Goal: Task Accomplishment & Management: Manage account settings

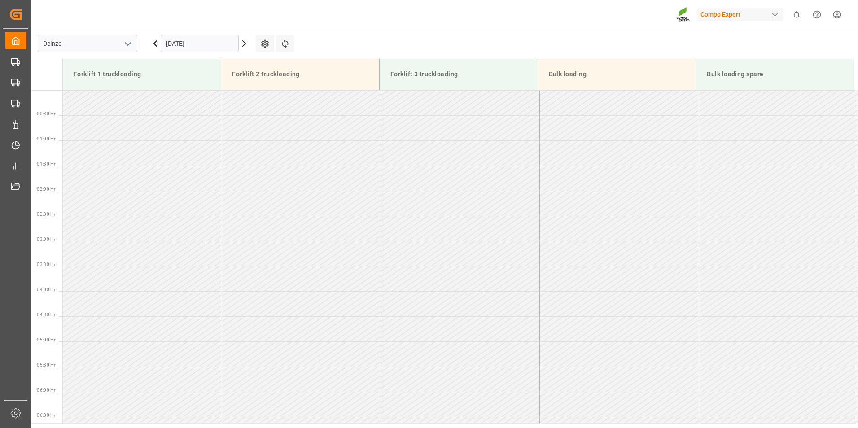
scroll to position [389, 0]
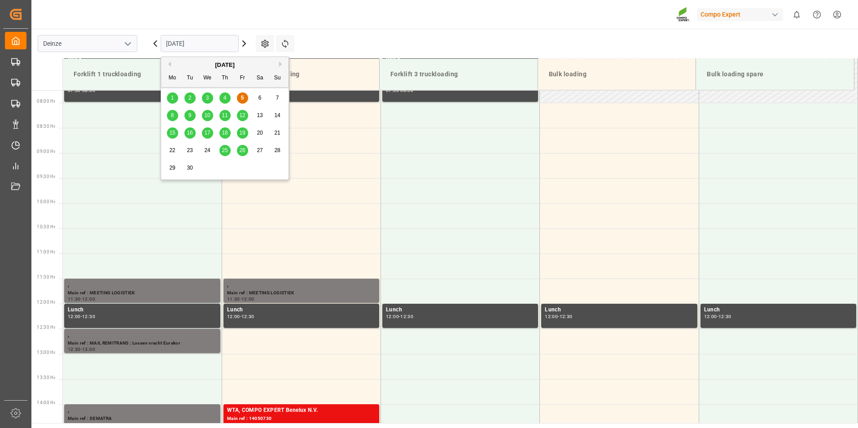
click at [196, 48] on input "[DATE]" at bounding box center [200, 43] width 78 height 17
click at [172, 113] on span "8" at bounding box center [172, 115] width 3 height 6
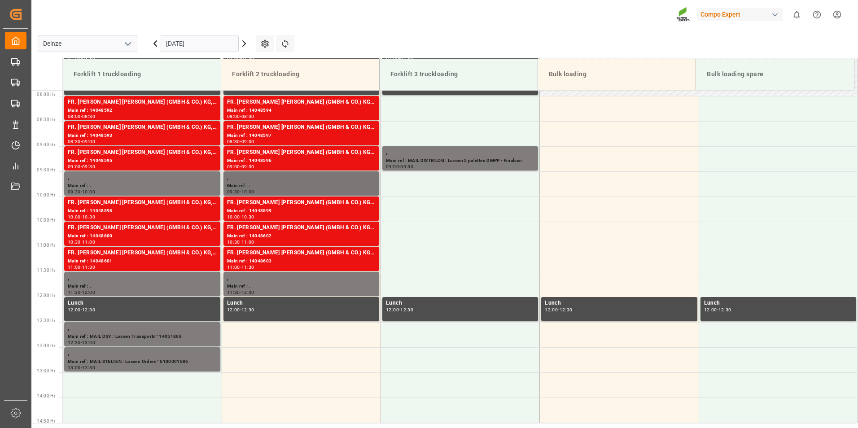
scroll to position [531, 0]
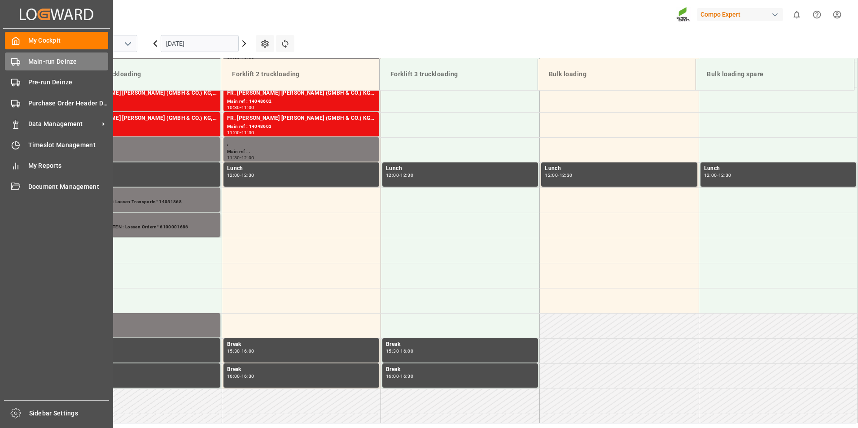
click at [15, 63] on rect at bounding box center [14, 60] width 5 height 5
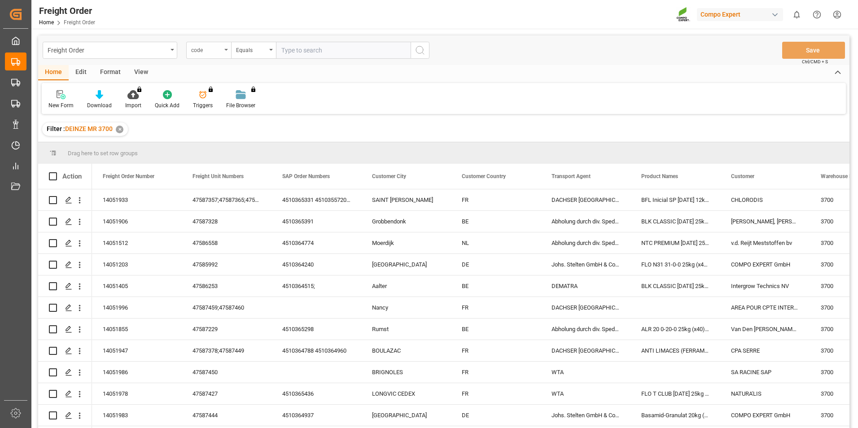
click at [227, 52] on div "code" at bounding box center [208, 50] width 45 height 17
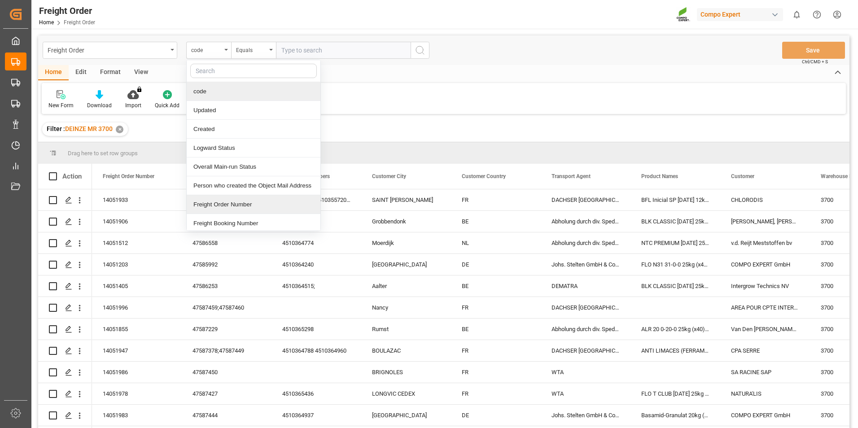
click at [221, 202] on div "Freight Order Number" at bounding box center [254, 204] width 134 height 19
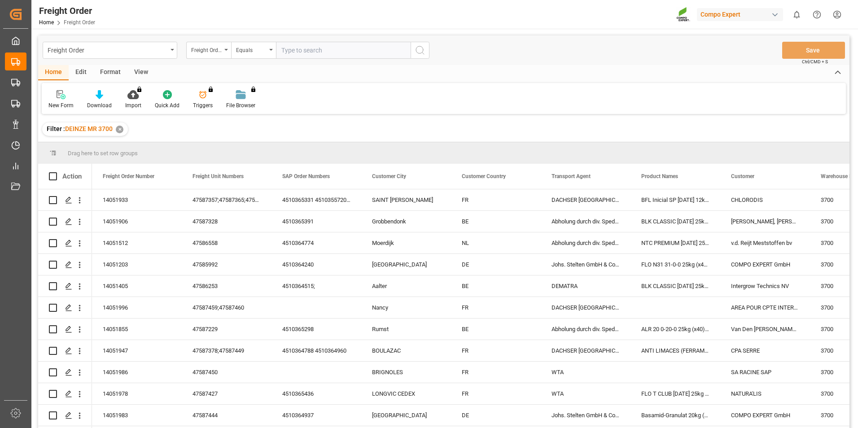
click at [296, 54] on input "text" at bounding box center [343, 50] width 135 height 17
type input "14051513"
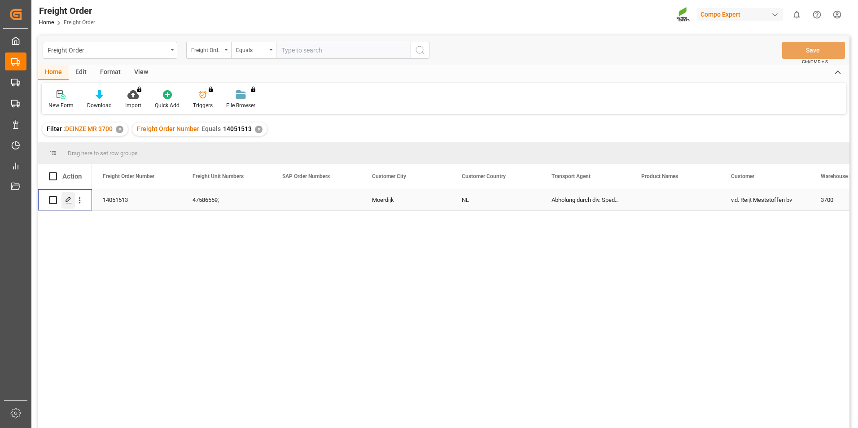
click at [69, 201] on icon "Press SPACE to select this row." at bounding box center [68, 199] width 7 height 7
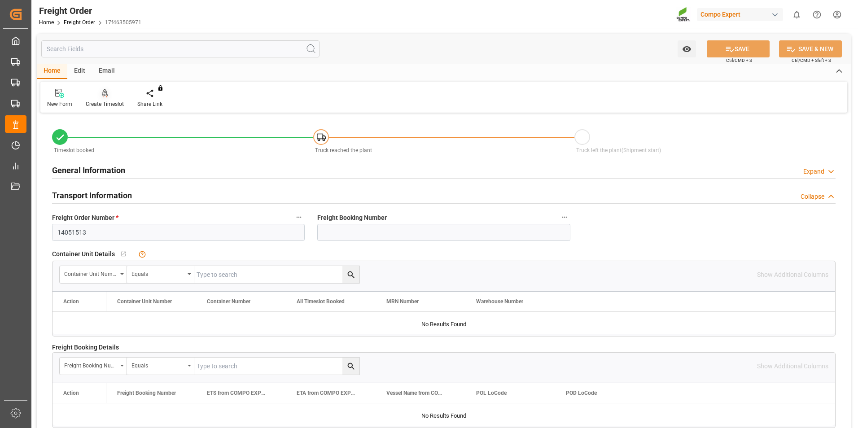
click at [102, 98] on icon at bounding box center [105, 93] width 6 height 9
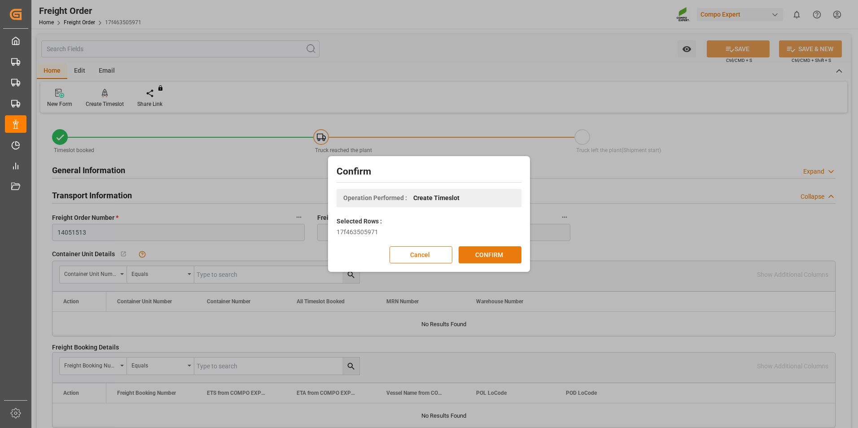
click at [488, 257] on button "CONFIRM" at bounding box center [489, 254] width 63 height 17
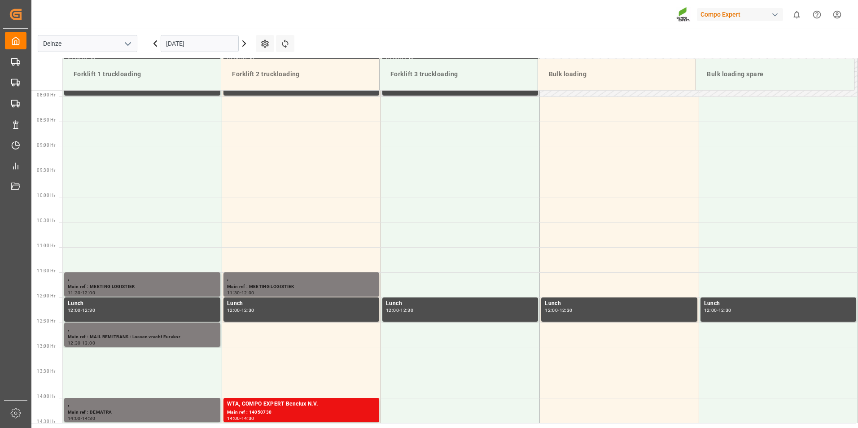
scroll to position [396, 0]
click at [204, 44] on input "[DATE]" at bounding box center [200, 43] width 78 height 17
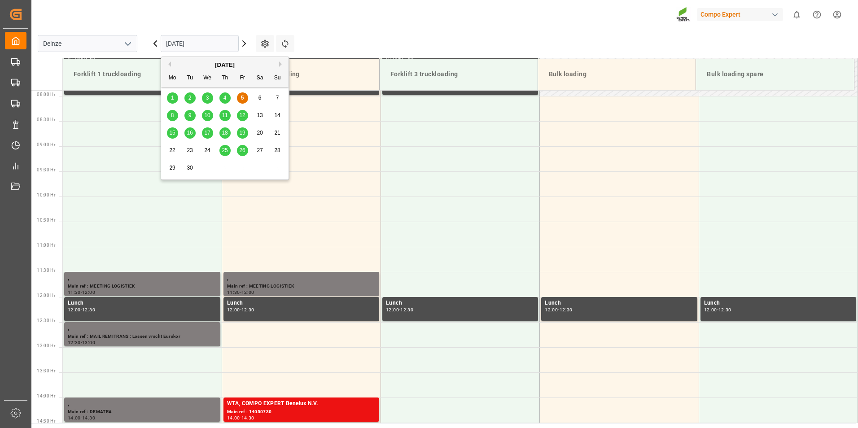
click at [171, 113] on span "8" at bounding box center [172, 115] width 3 height 6
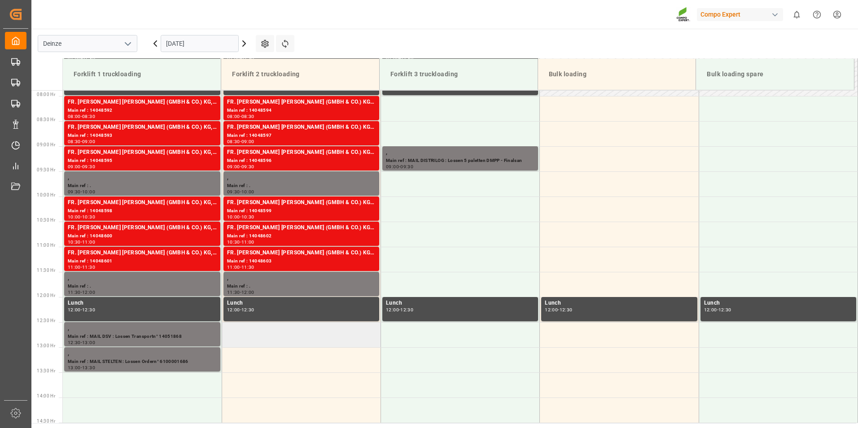
click at [270, 334] on td at bounding box center [301, 334] width 159 height 25
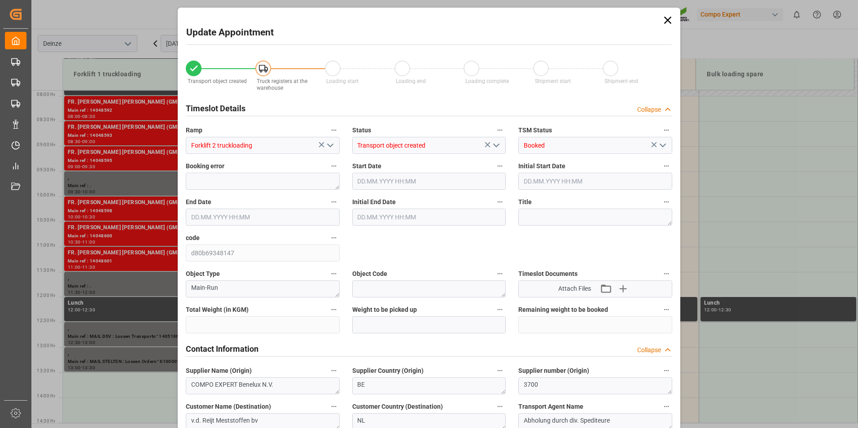
type input "25300"
type input "0"
type input "25"
type input "08.09.2025 12:30"
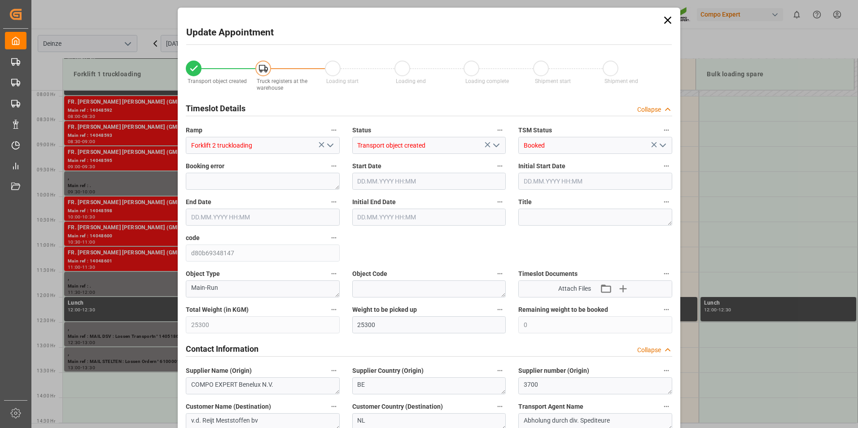
type input "08.09.2025 13:00"
type input "[DATE] 11:26"
type input "[DATE] 06:45"
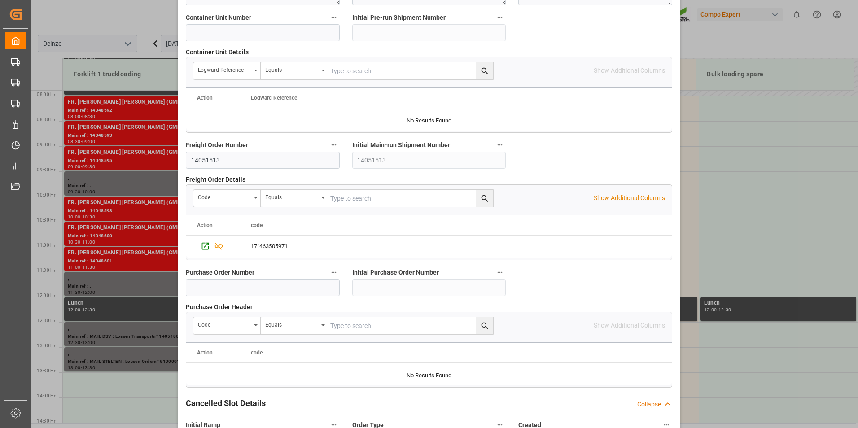
scroll to position [817, 0]
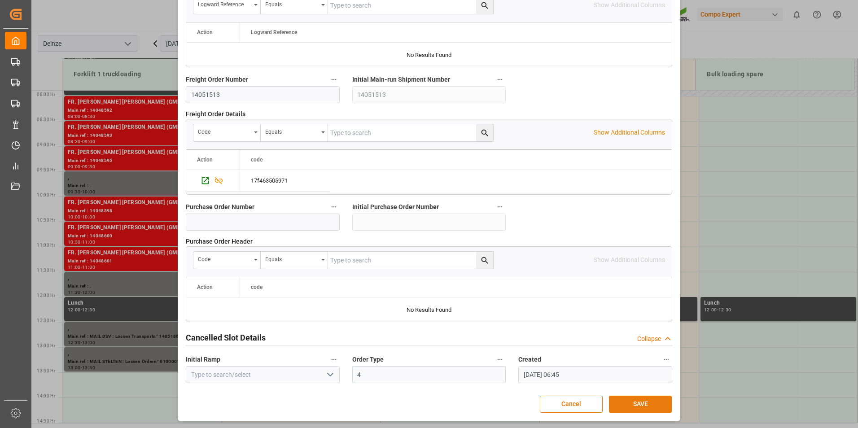
click at [643, 406] on button "SAVE" at bounding box center [640, 404] width 63 height 17
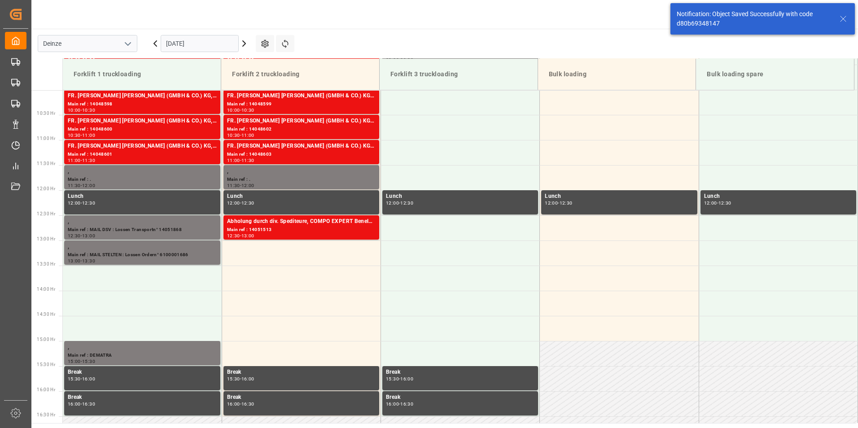
scroll to position [547, 0]
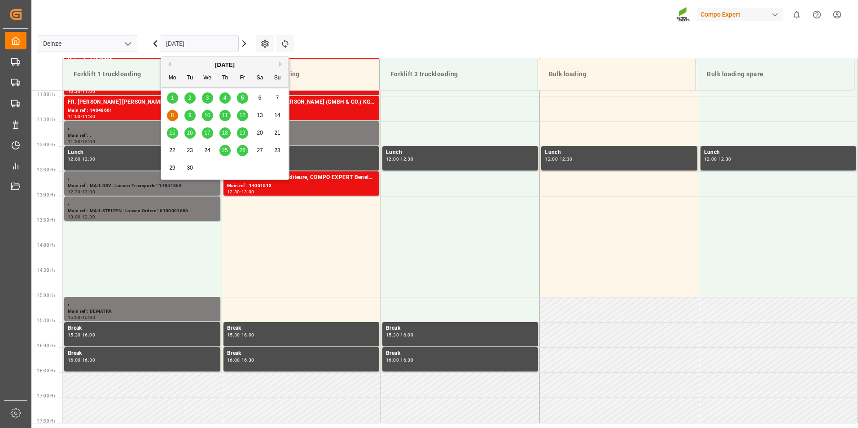
click at [213, 46] on input "[DATE]" at bounding box center [200, 43] width 78 height 17
click at [172, 116] on span "8" at bounding box center [172, 115] width 3 height 6
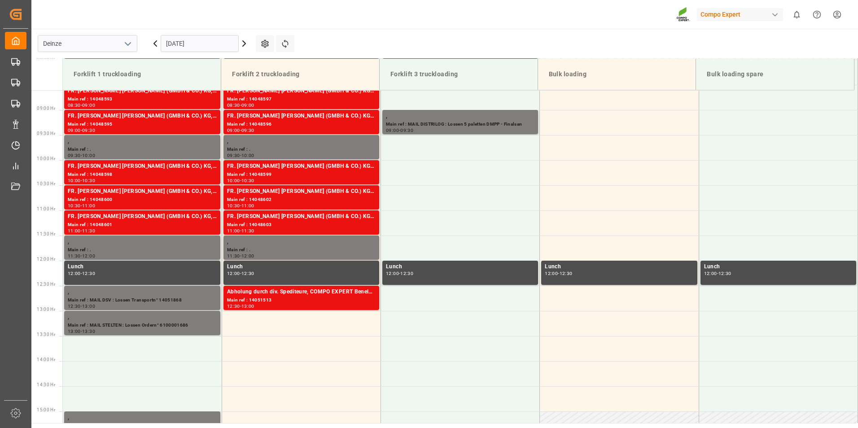
scroll to position [441, 0]
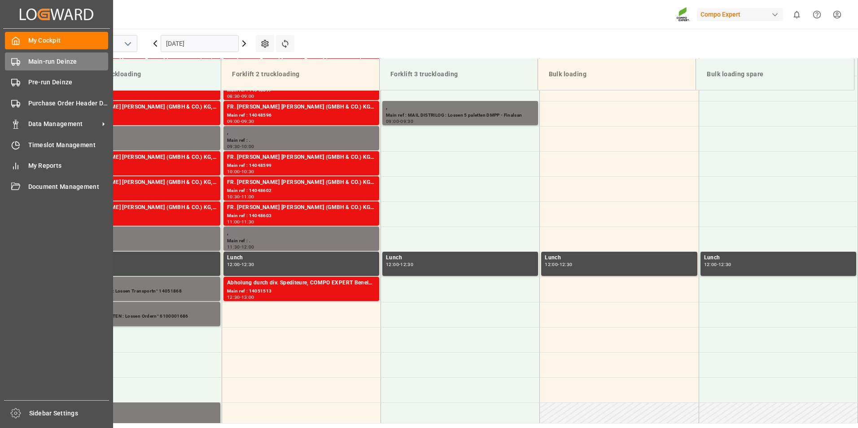
click at [13, 65] on circle at bounding box center [14, 64] width 2 height 2
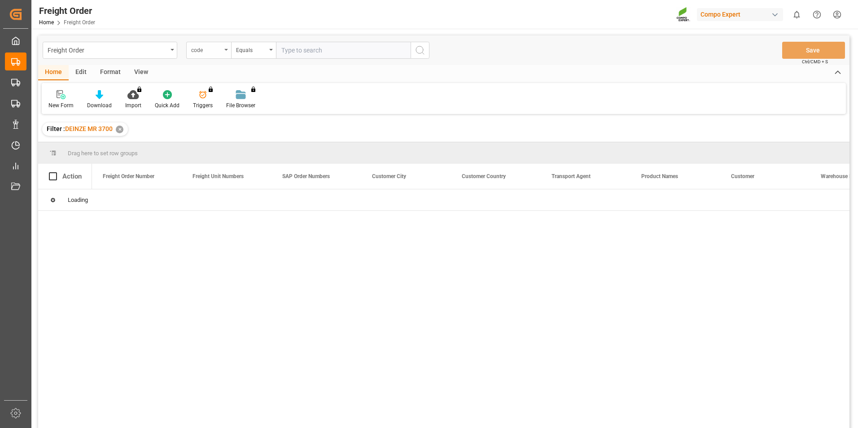
click at [227, 50] on icon "open menu" at bounding box center [226, 50] width 4 height 2
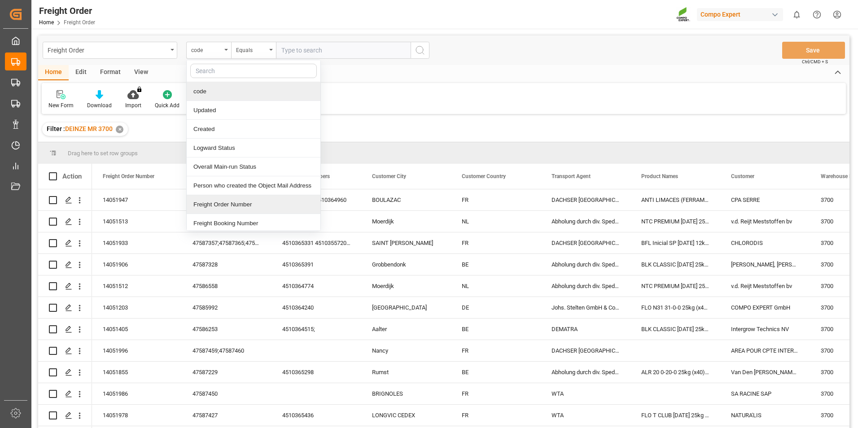
click at [218, 201] on div "Freight Order Number" at bounding box center [254, 204] width 134 height 19
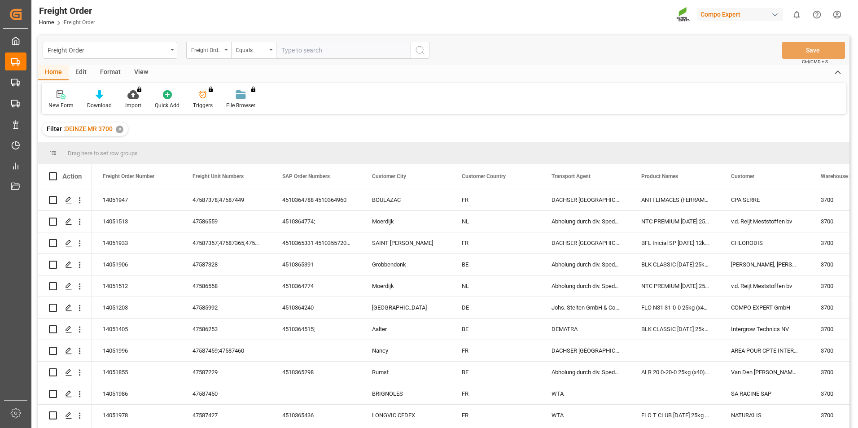
click at [290, 48] on input "text" at bounding box center [343, 50] width 135 height 17
type input "14051873"
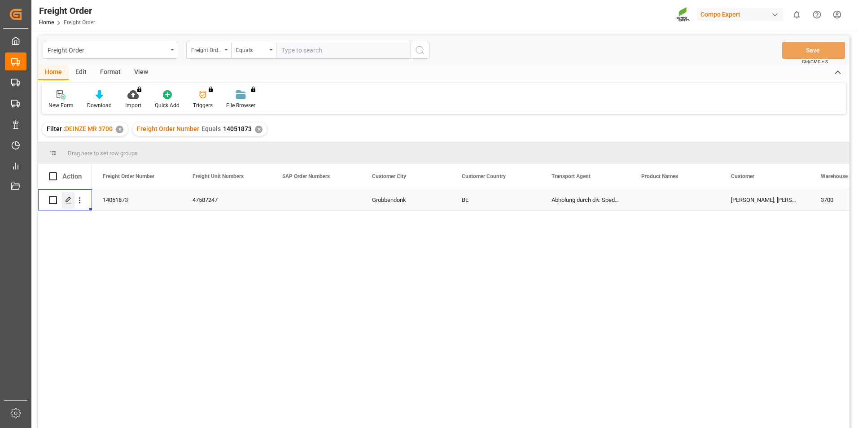
click at [70, 199] on polygon "Press SPACE to select this row." at bounding box center [68, 199] width 4 height 4
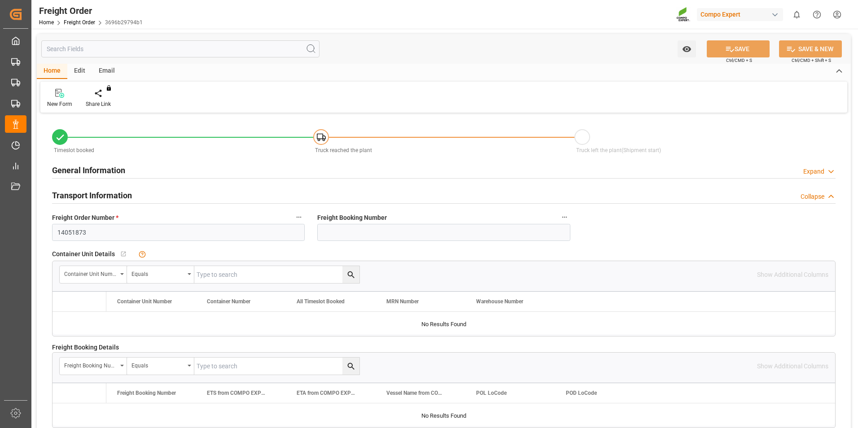
type input "12"
type input "0"
type input "04.09.2025 00:00"
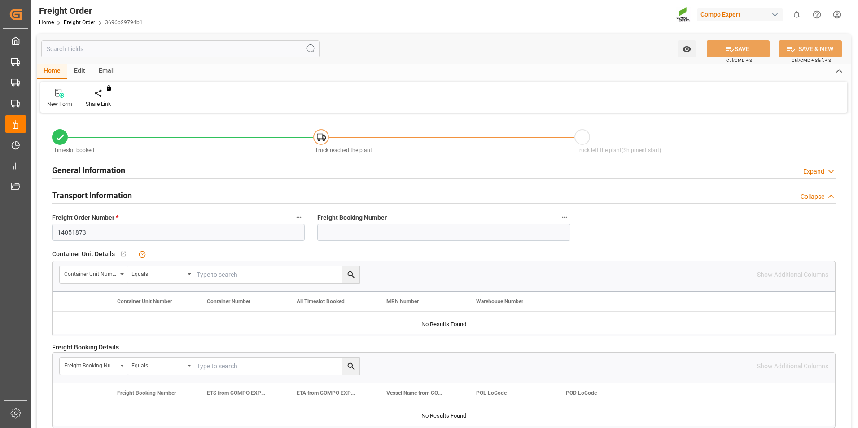
type input "02.09.2025 14:25"
click at [100, 95] on div at bounding box center [105, 92] width 38 height 9
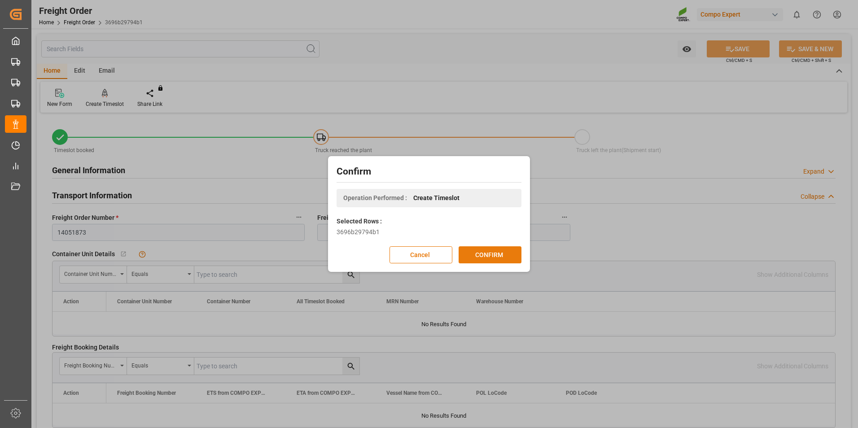
click at [493, 256] on button "CONFIRM" at bounding box center [489, 254] width 63 height 17
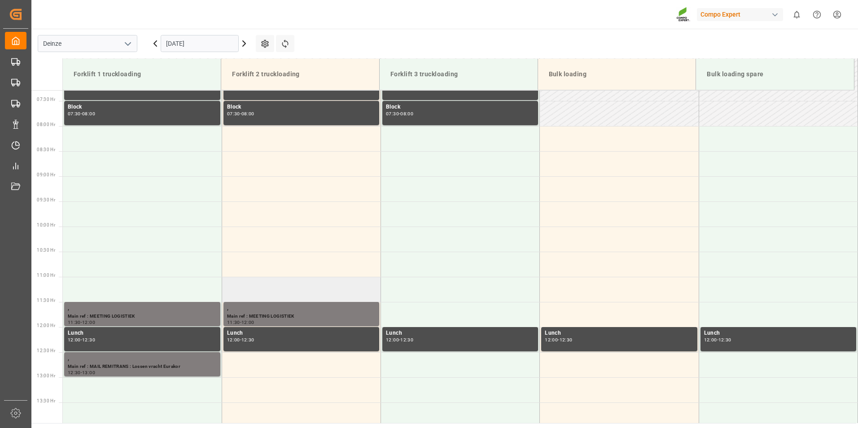
scroll to position [396, 0]
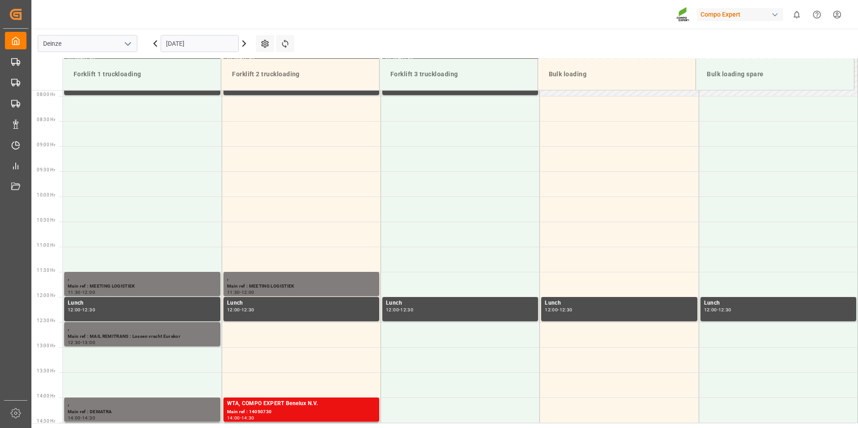
click at [212, 45] on input "[DATE]" at bounding box center [200, 43] width 78 height 17
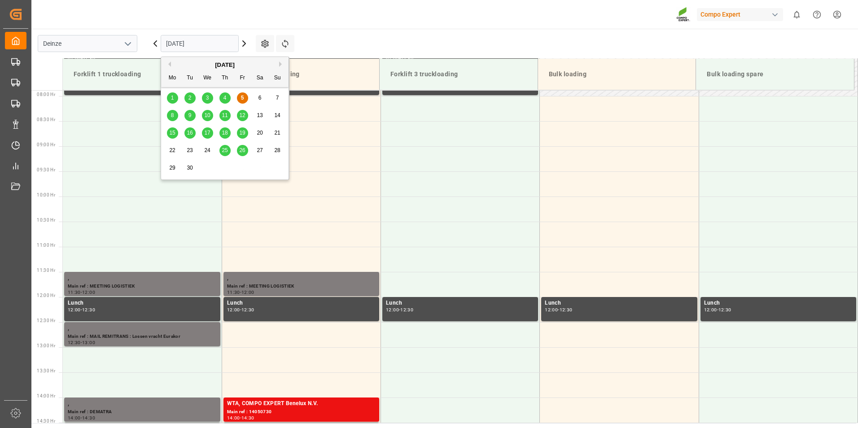
click at [173, 115] on span "8" at bounding box center [172, 115] width 3 height 6
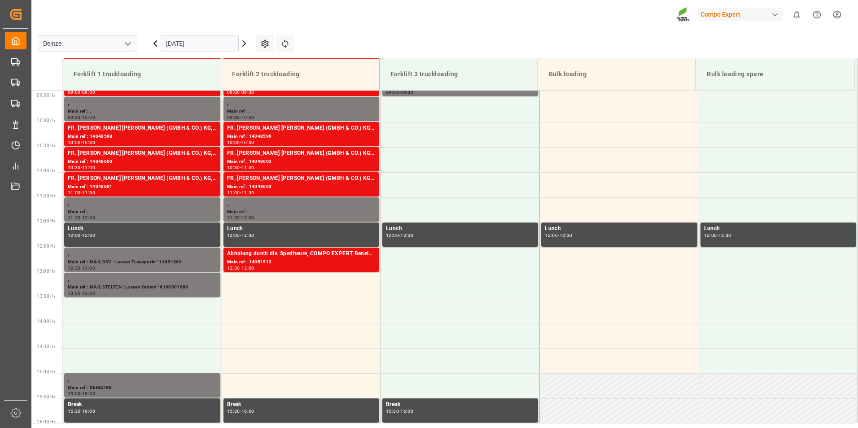
scroll to position [479, 0]
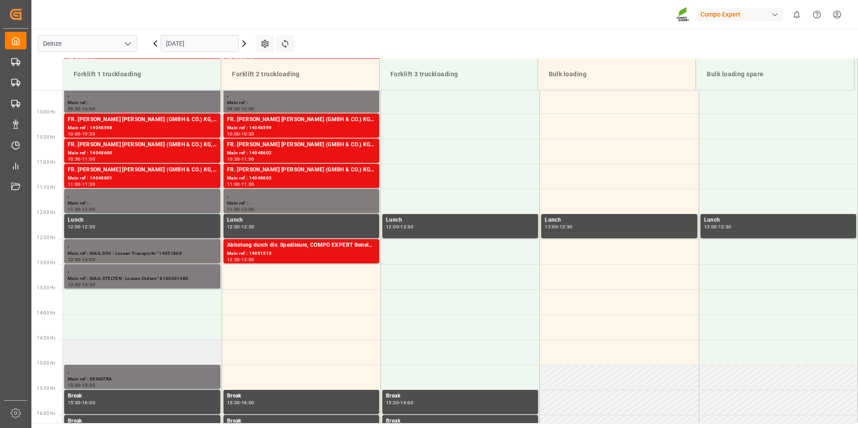
click at [84, 346] on td at bounding box center [142, 352] width 159 height 25
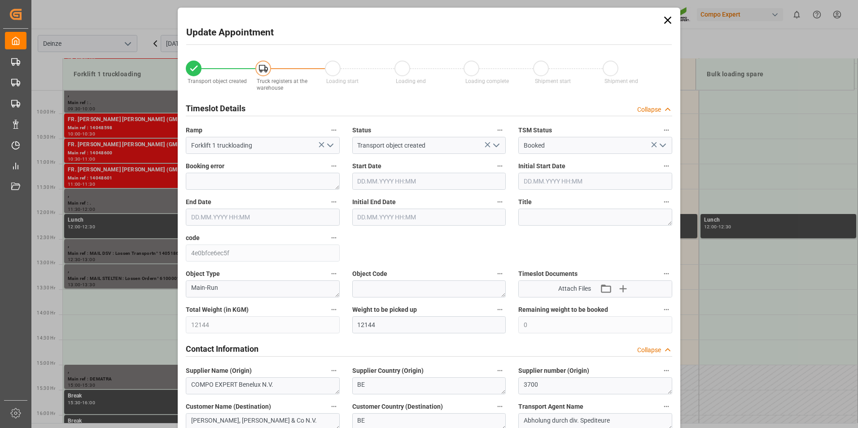
type input "08.09.2025 14:30"
type input "08.09.2025 15:00"
type input "02.09.2025 14:25"
type input "05.09.2025 07:15"
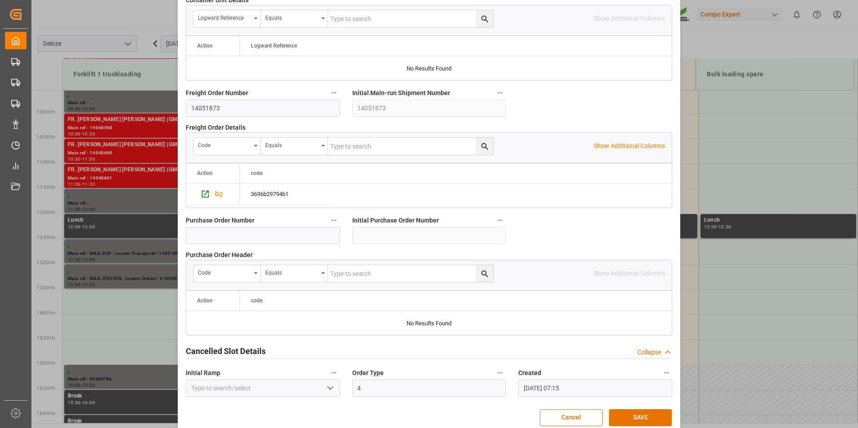
scroll to position [817, 0]
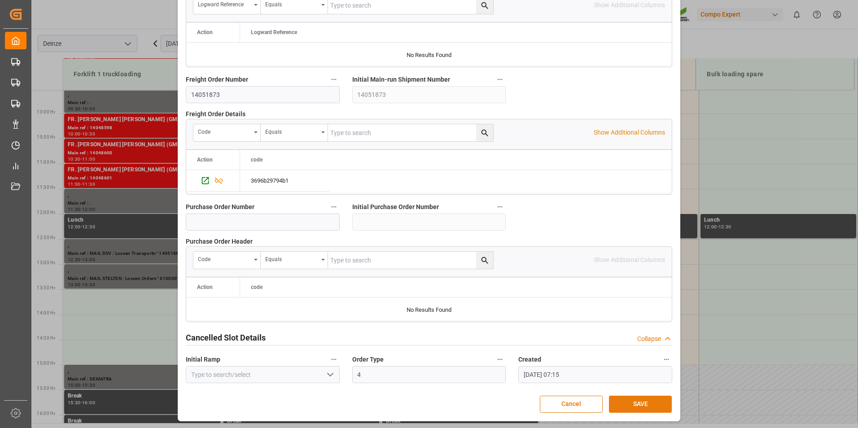
click at [630, 402] on button "SAVE" at bounding box center [640, 404] width 63 height 17
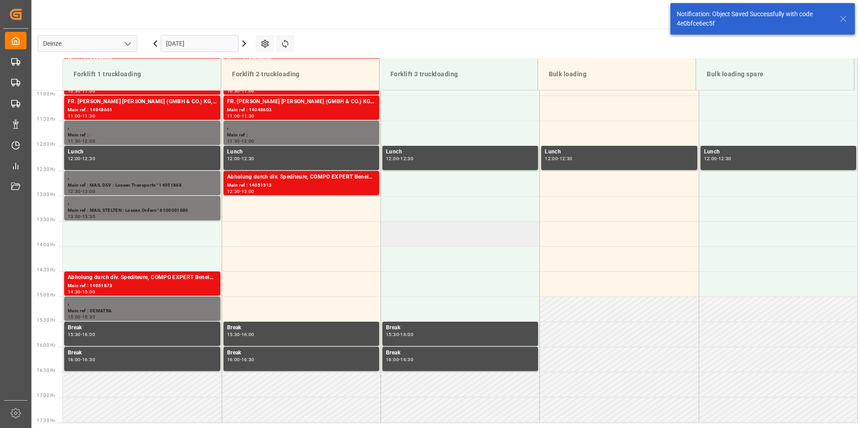
scroll to position [468, 0]
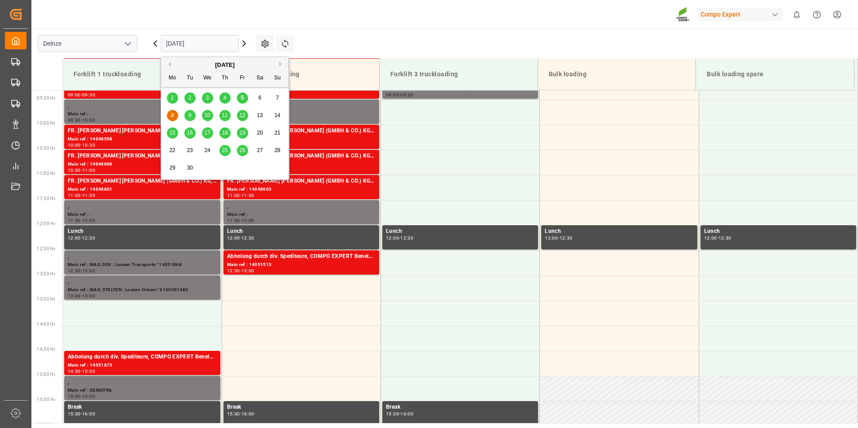
click at [207, 47] on input "[DATE]" at bounding box center [200, 43] width 78 height 17
click at [493, 194] on td at bounding box center [460, 187] width 159 height 25
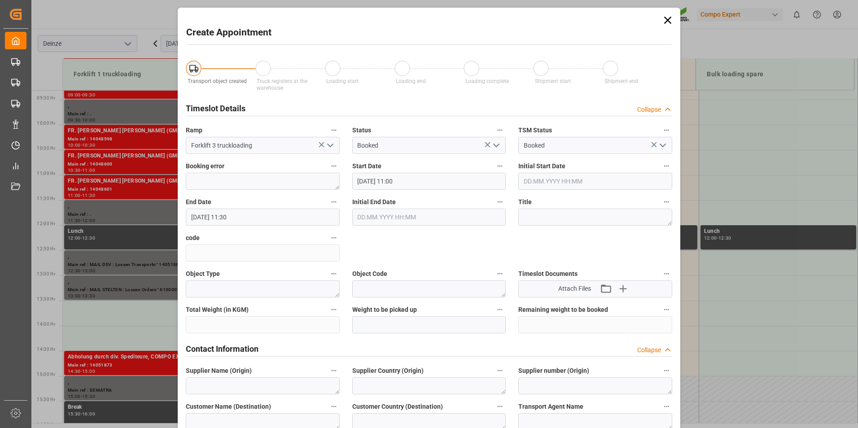
click at [669, 22] on icon at bounding box center [667, 20] width 13 height 13
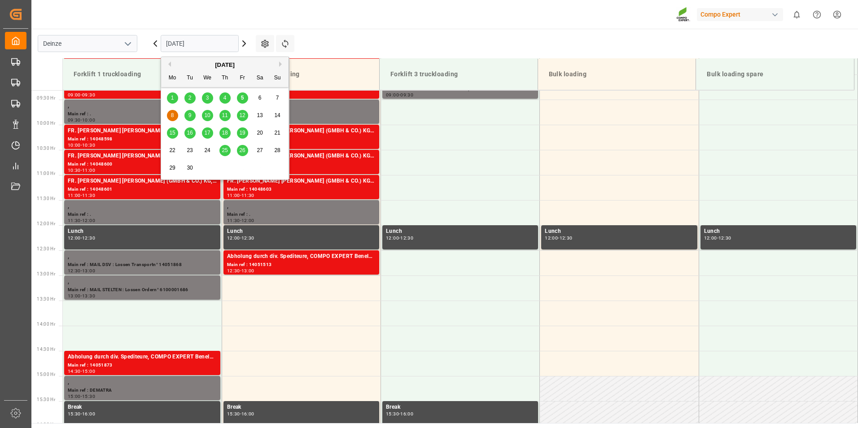
click at [205, 47] on input "[DATE]" at bounding box center [200, 43] width 78 height 17
click at [188, 114] on span "9" at bounding box center [189, 115] width 3 height 6
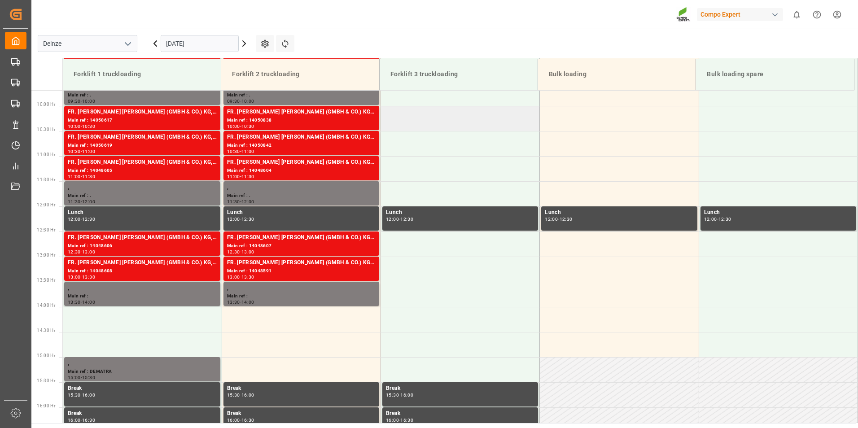
scroll to position [486, 0]
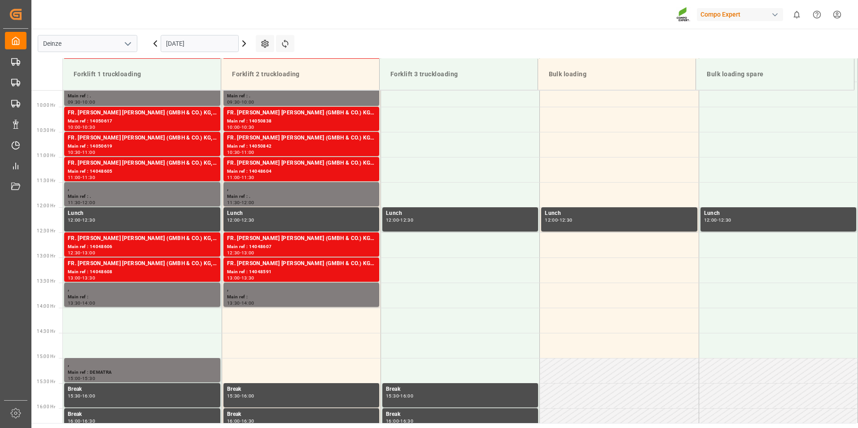
click at [223, 48] on input "09.09.2025" at bounding box center [200, 43] width 78 height 17
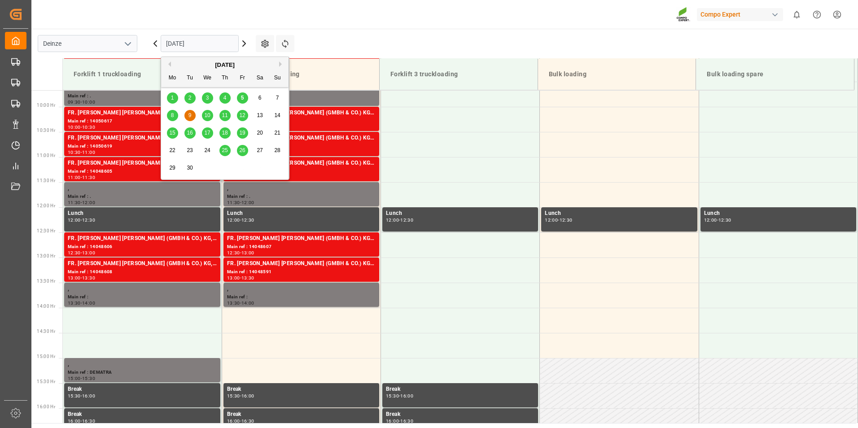
click at [207, 117] on span "10" at bounding box center [207, 115] width 6 height 6
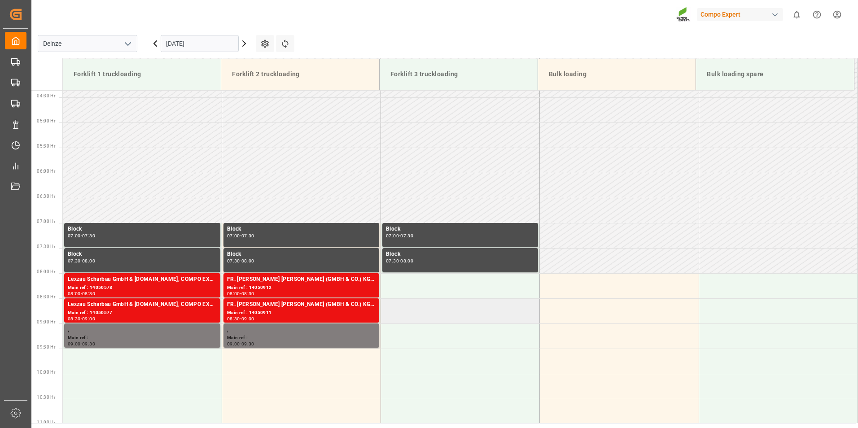
scroll to position [217, 0]
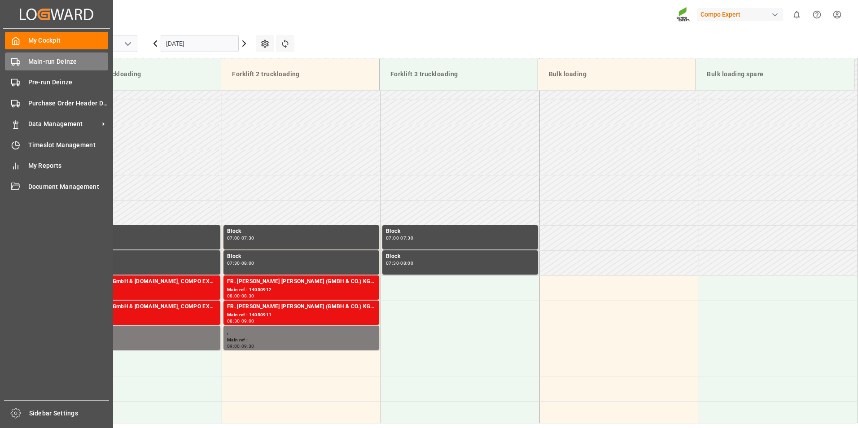
click at [14, 61] on icon at bounding box center [15, 61] width 9 height 9
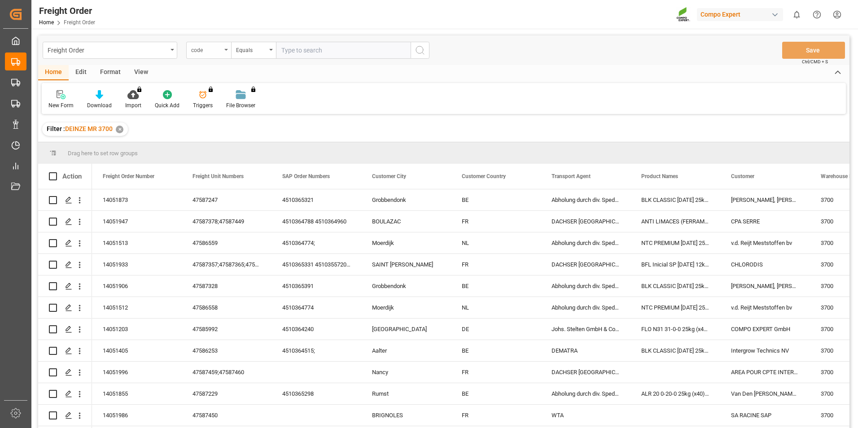
click at [225, 50] on icon "open menu" at bounding box center [226, 50] width 4 height 2
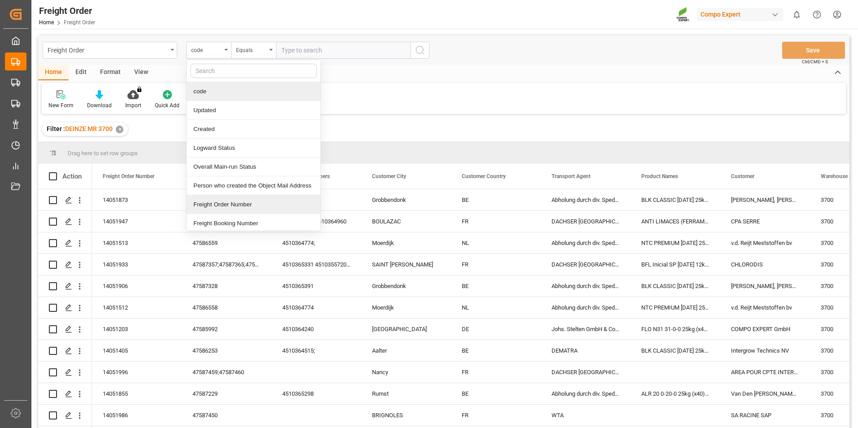
drag, startPoint x: 204, startPoint y: 207, endPoint x: 214, endPoint y: 200, distance: 12.6
click at [205, 207] on div "Freight Order Number" at bounding box center [254, 204] width 134 height 19
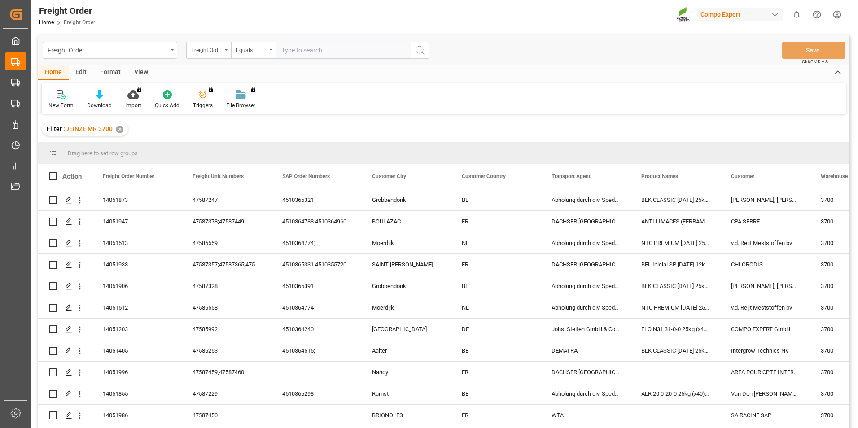
click at [294, 51] on input "text" at bounding box center [343, 50] width 135 height 17
type input "14051974"
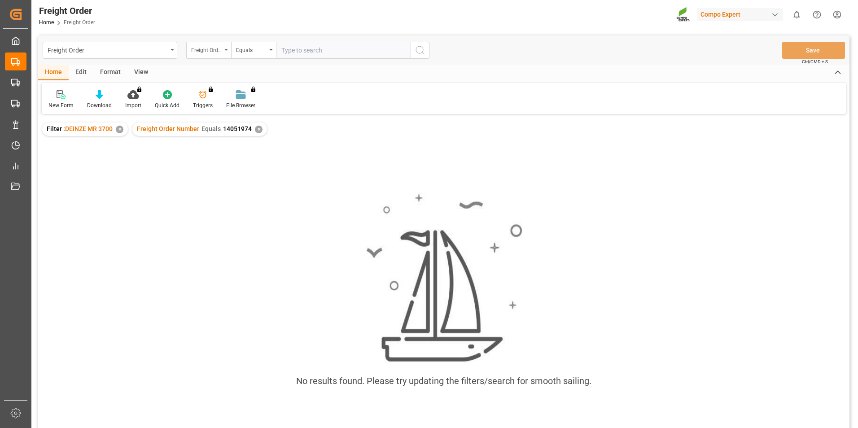
click at [226, 51] on div "Freight Order Number" at bounding box center [208, 50] width 45 height 17
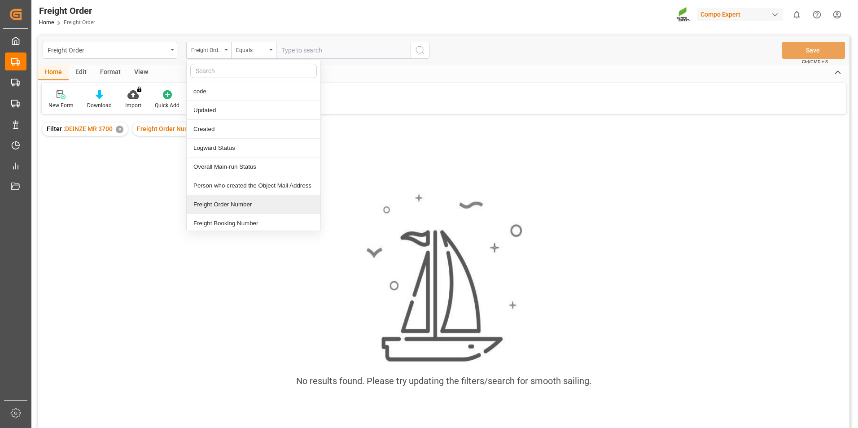
click at [209, 203] on div "Freight Order Number" at bounding box center [254, 204] width 134 height 19
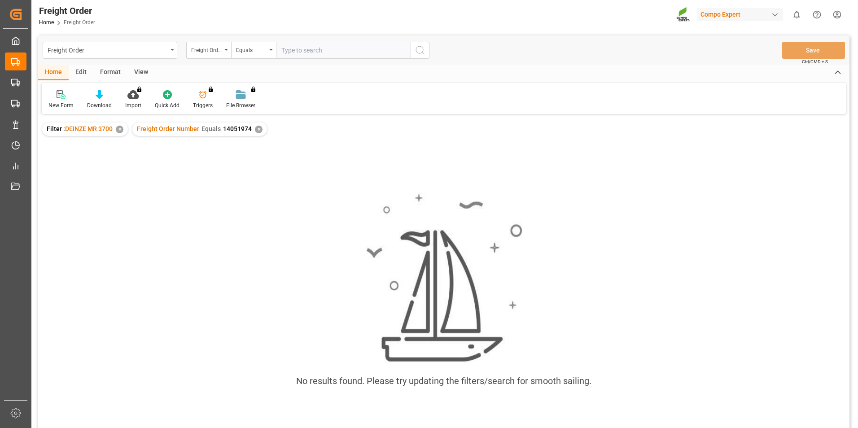
click at [306, 53] on input "text" at bounding box center [343, 50] width 135 height 17
type input "14051874"
click at [257, 129] on div "✕" at bounding box center [259, 130] width 8 height 8
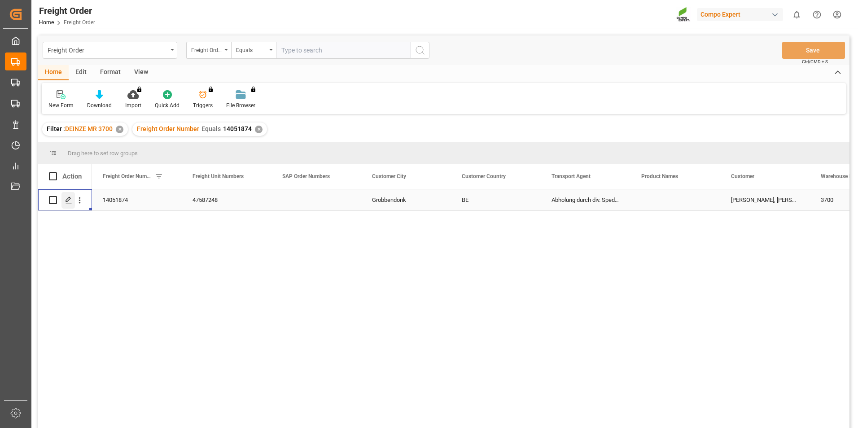
click at [69, 201] on icon "Press SPACE to select this row." at bounding box center [68, 199] width 7 height 7
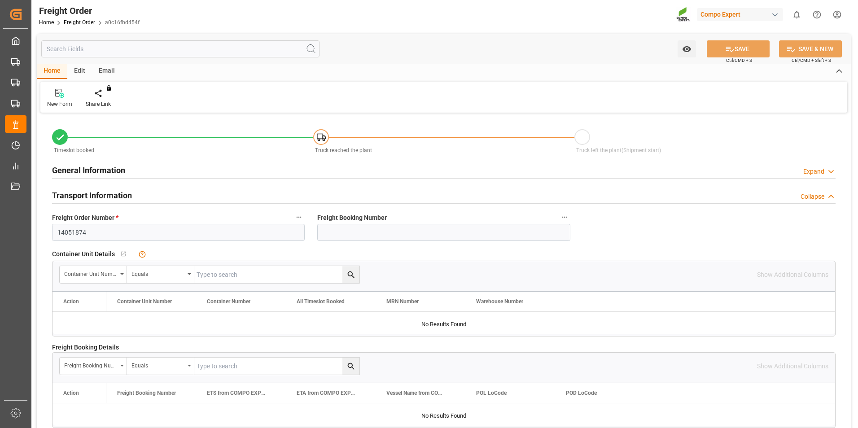
type input "04.09.2025 00:00"
type input "02.09.2025 14:26"
click at [105, 95] on icon at bounding box center [105, 93] width 6 height 9
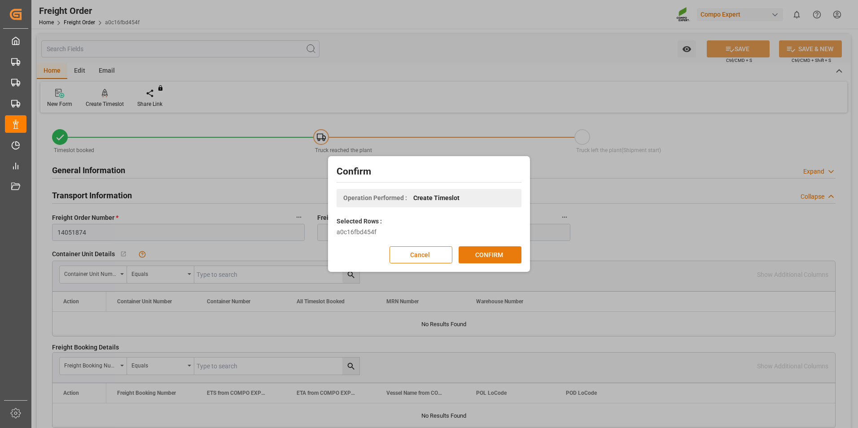
click at [495, 254] on button "CONFIRM" at bounding box center [489, 254] width 63 height 17
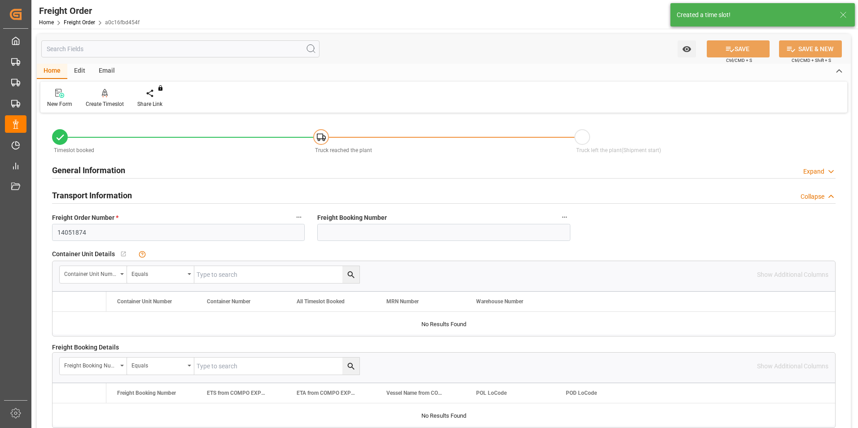
type input "12"
type input "12144"
type input "0"
type input "12144"
type input "04.09.2025 00:00"
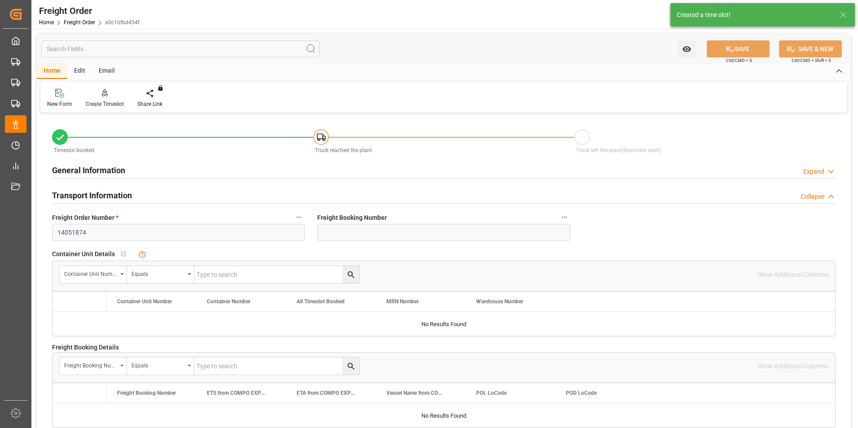
type input "02.09.2025 14:26"
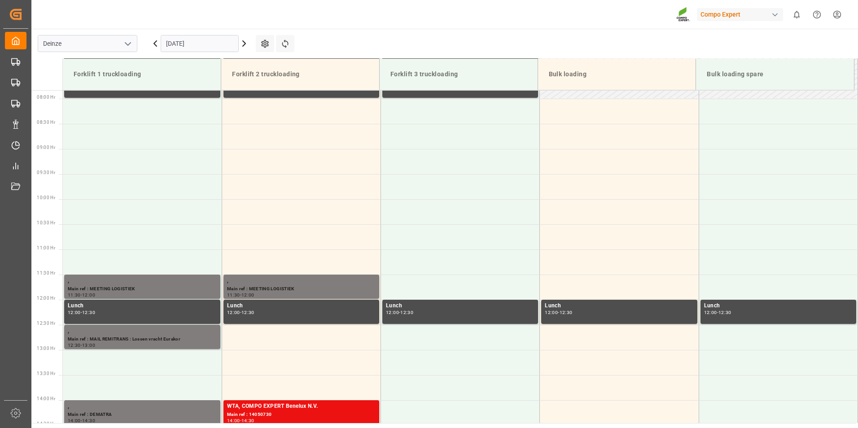
scroll to position [396, 0]
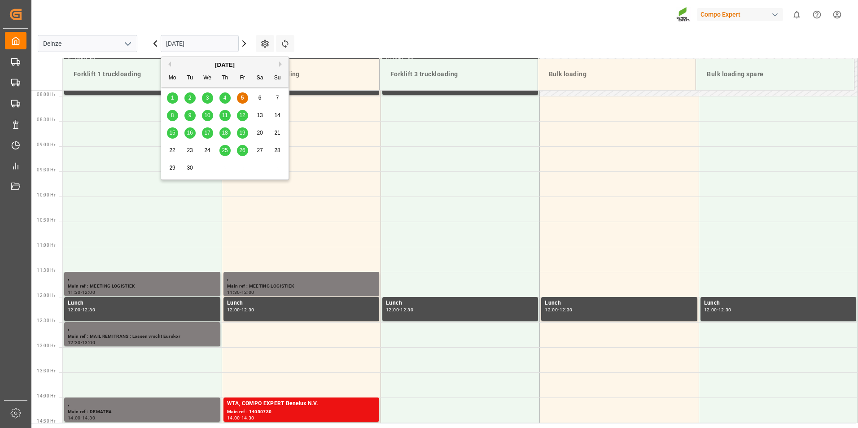
click at [215, 47] on input "[DATE]" at bounding box center [200, 43] width 78 height 17
click at [207, 116] on span "10" at bounding box center [207, 115] width 6 height 6
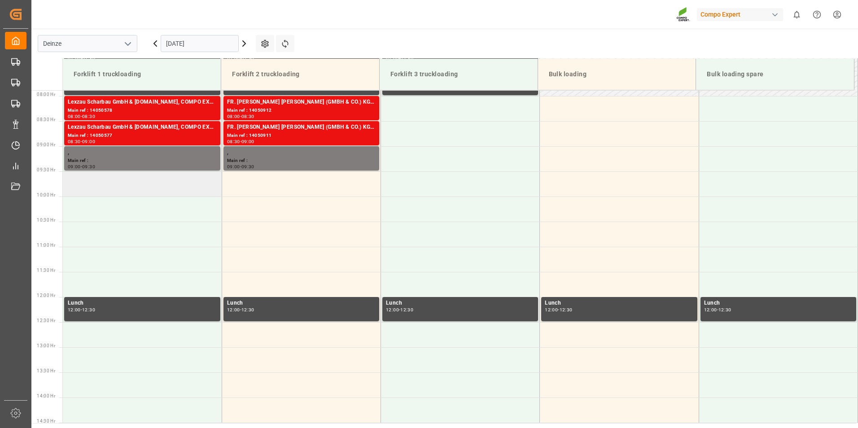
click at [75, 192] on td at bounding box center [142, 183] width 159 height 25
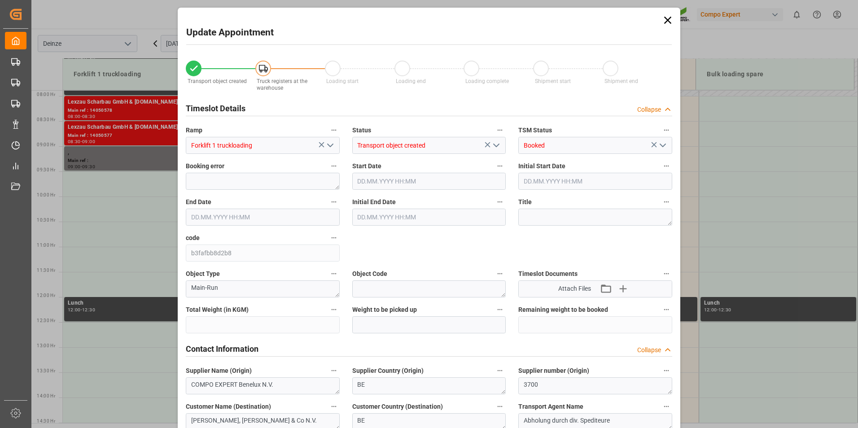
type input "12144"
type input "0"
type input "12"
type input "10.09.2025 09:30"
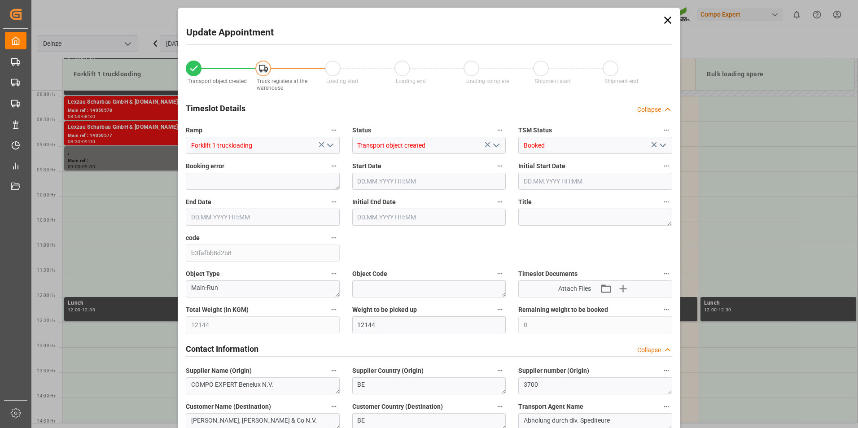
type input "10.09.2025 10:00"
type input "02.09.2025 14:26"
type input "05.09.2025 07:16"
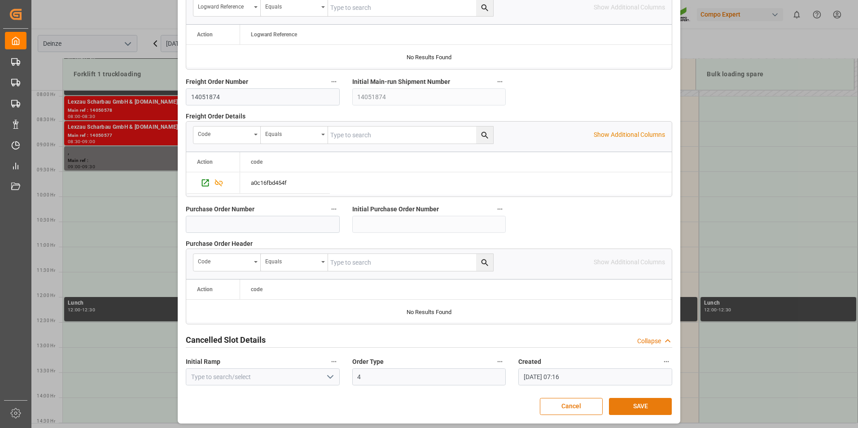
scroll to position [817, 0]
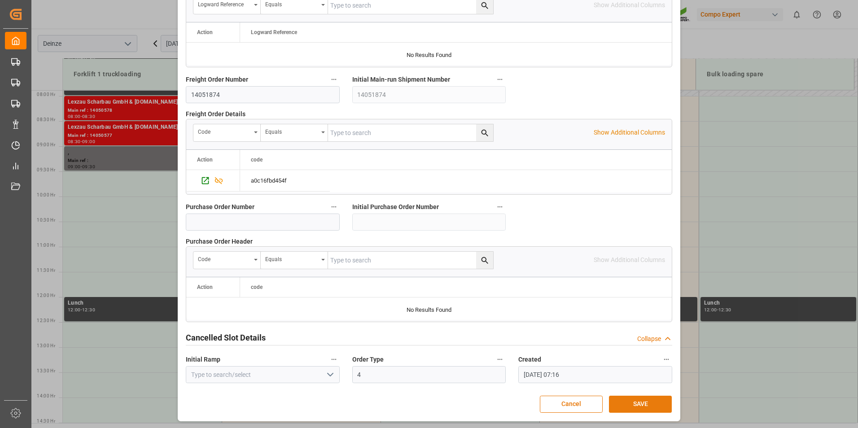
click at [632, 401] on button "SAVE" at bounding box center [640, 404] width 63 height 17
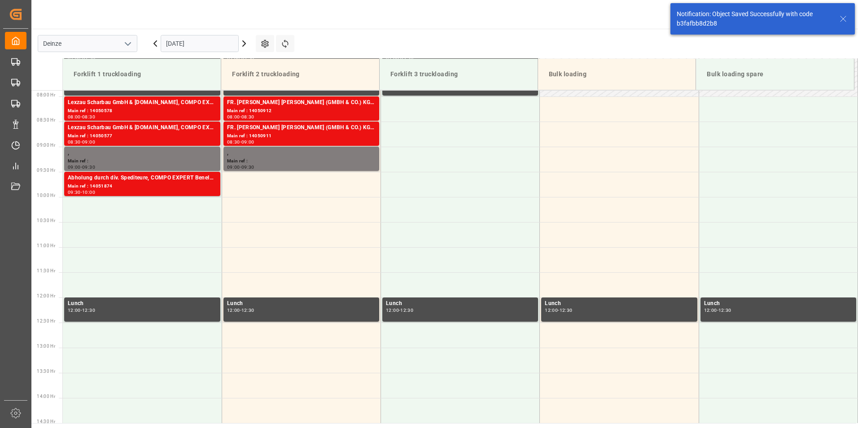
scroll to position [396, 0]
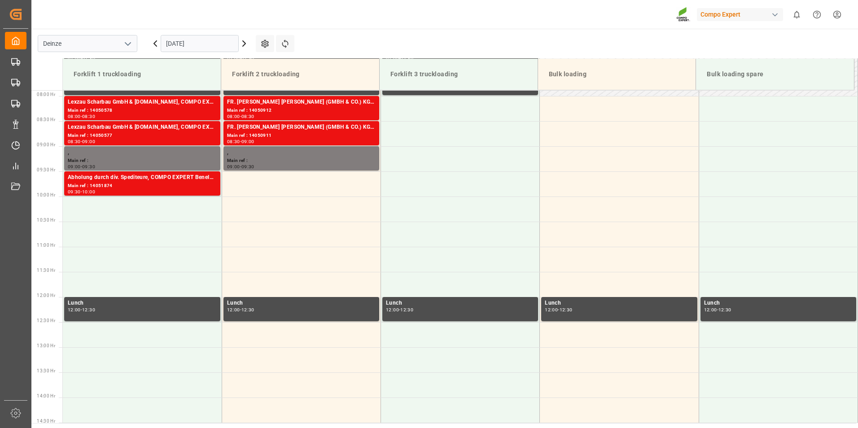
click at [200, 41] on input "10.09.2025" at bounding box center [200, 43] width 78 height 17
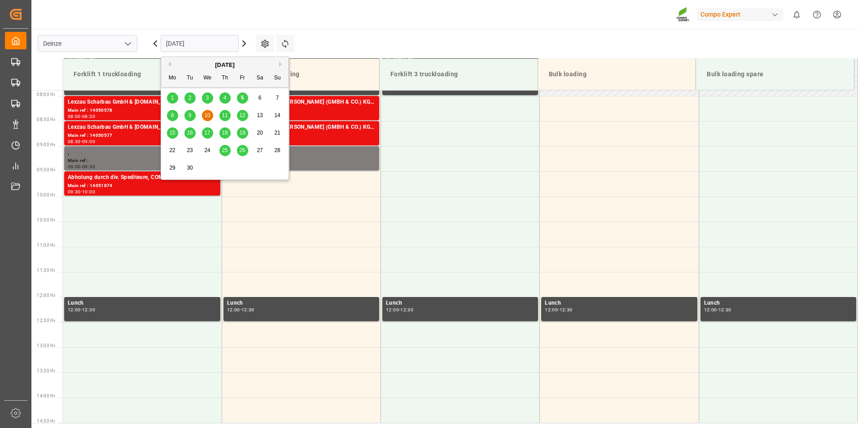
click at [241, 97] on span "5" at bounding box center [242, 98] width 3 height 6
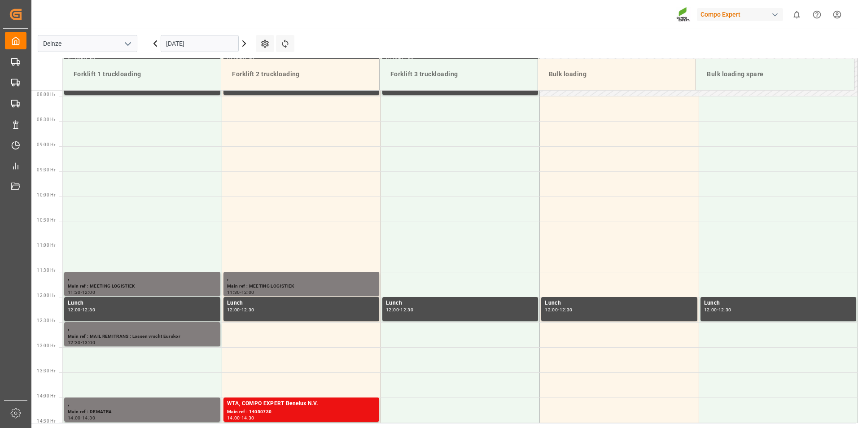
click at [224, 42] on input "[DATE]" at bounding box center [200, 43] width 78 height 17
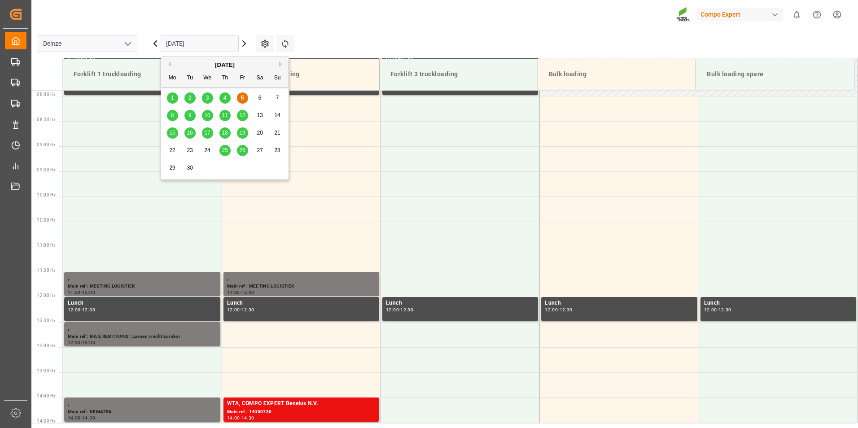
click at [171, 114] on span "8" at bounding box center [172, 115] width 3 height 6
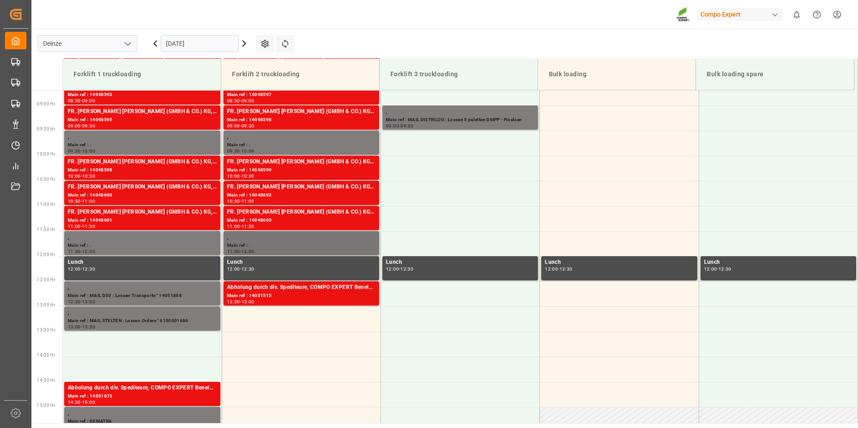
scroll to position [441, 0]
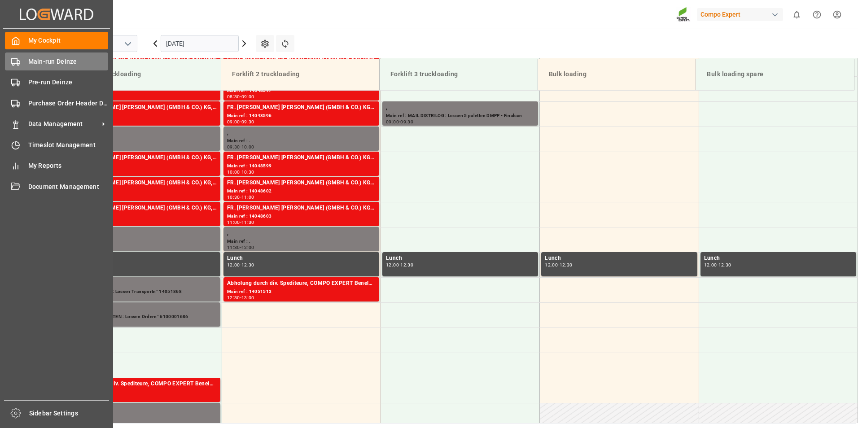
click at [13, 60] on icon at bounding box center [15, 61] width 9 height 9
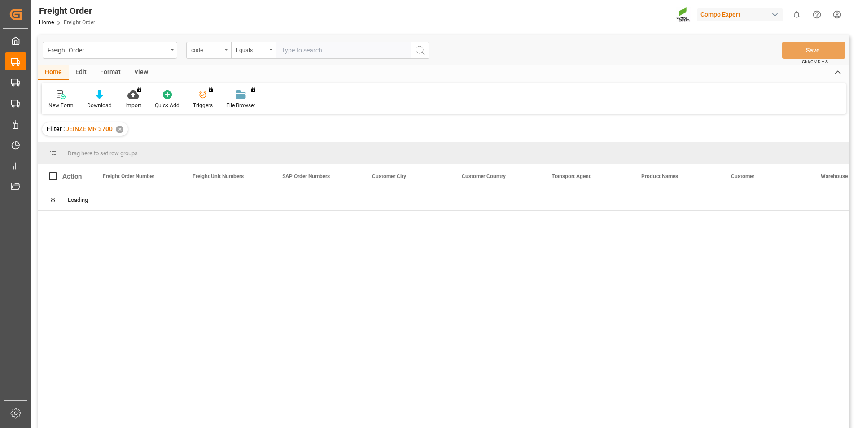
click at [225, 51] on div "code" at bounding box center [208, 50] width 45 height 17
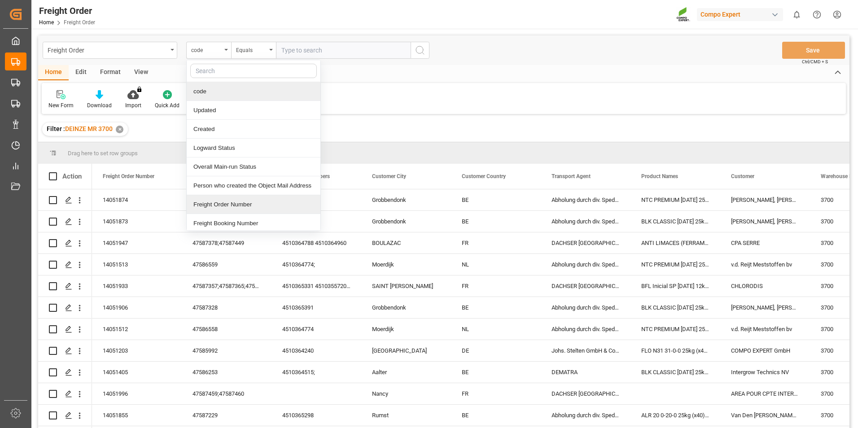
drag, startPoint x: 209, startPoint y: 204, endPoint x: 291, endPoint y: 89, distance: 140.6
click at [210, 201] on div "Freight Order Number" at bounding box center [254, 204] width 134 height 19
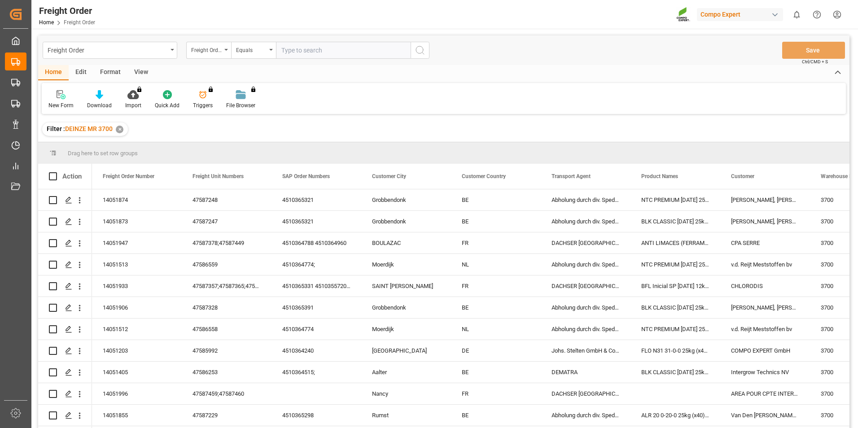
click at [292, 51] on input "text" at bounding box center [343, 50] width 135 height 17
type input "14051625"
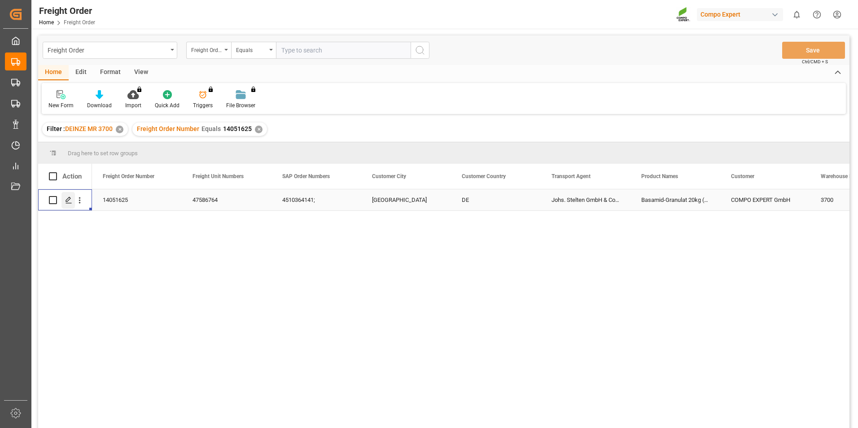
click at [66, 196] on div "Press SPACE to select this row." at bounding box center [67, 200] width 13 height 17
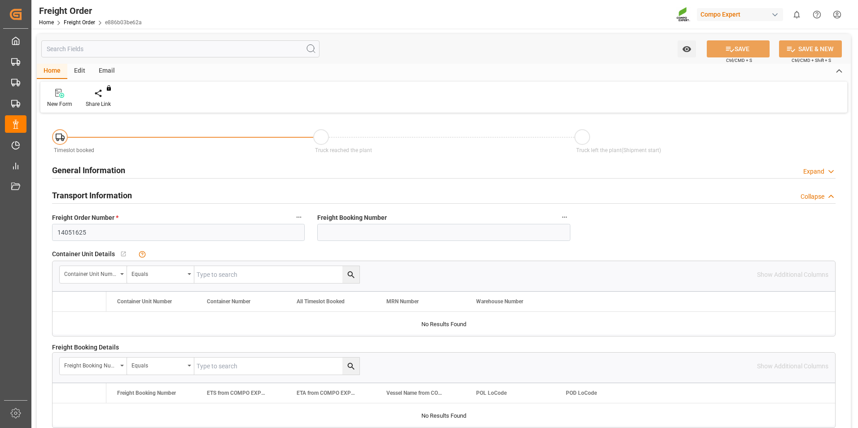
type input "1"
type input "207"
type input "0"
type input "01.09.2025 00:00"
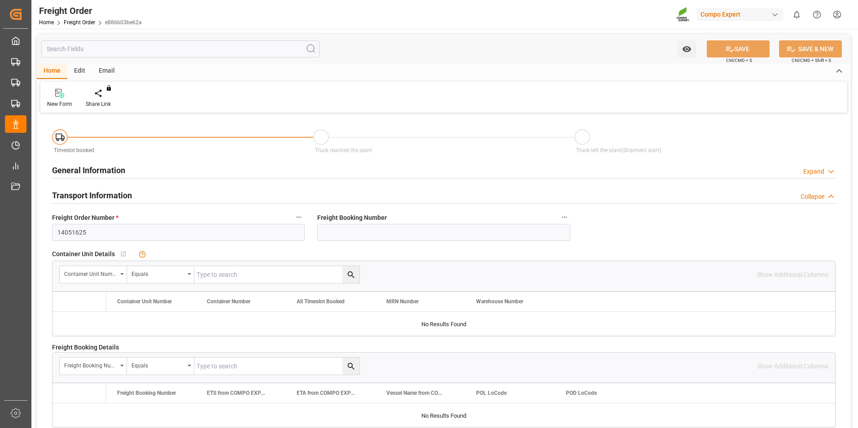
type input "[DATE] 10:56"
click at [105, 100] on div "Create Timeslot" at bounding box center [105, 98] width 52 height 20
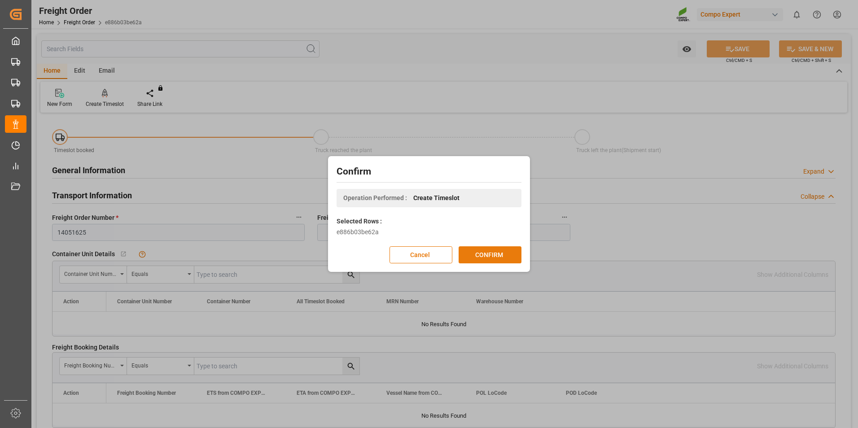
click at [489, 255] on button "CONFIRM" at bounding box center [489, 254] width 63 height 17
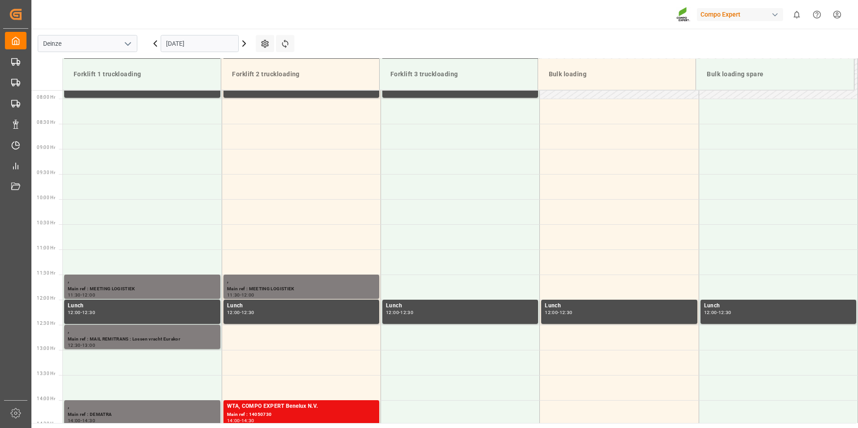
scroll to position [396, 0]
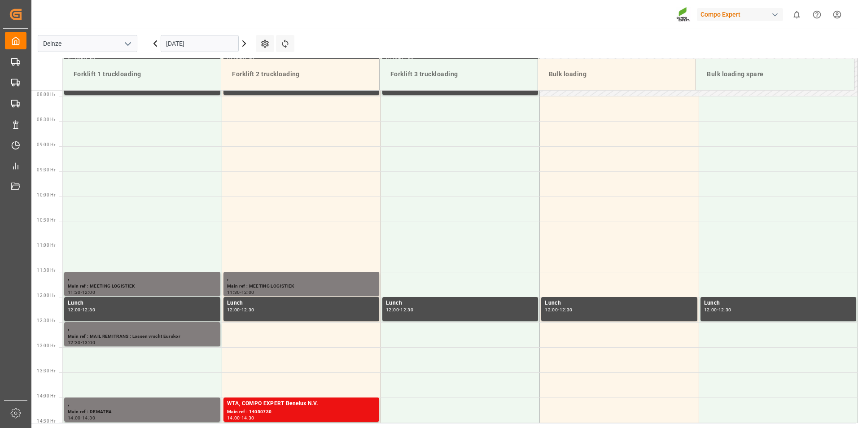
click at [208, 48] on input "[DATE]" at bounding box center [200, 43] width 78 height 17
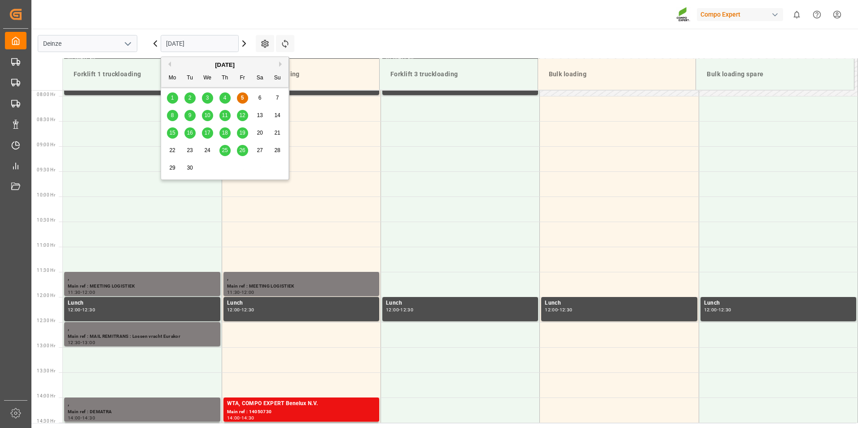
click at [172, 117] on span "8" at bounding box center [172, 115] width 3 height 6
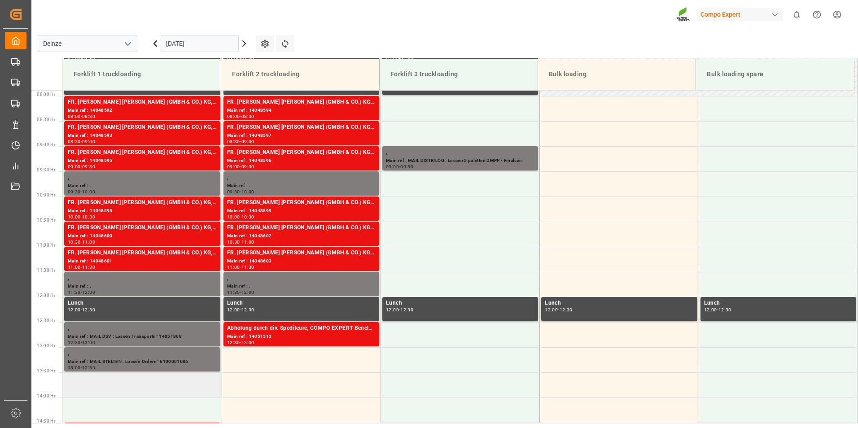
click at [96, 390] on td at bounding box center [142, 384] width 159 height 25
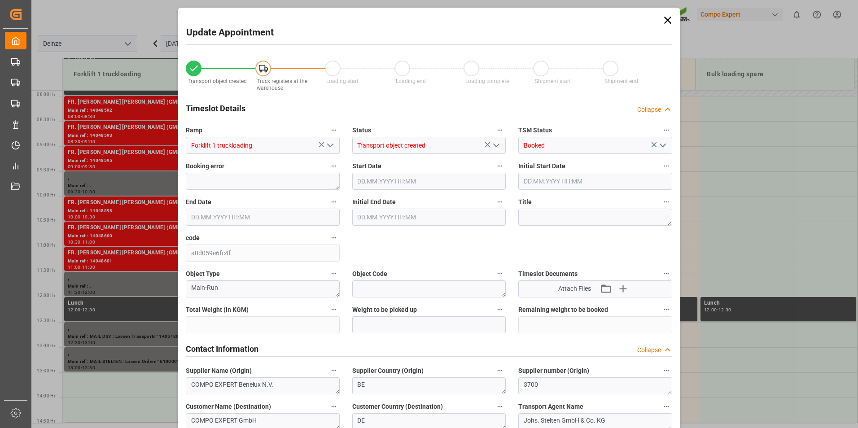
type input "207"
type input "0"
type input "1"
type input "[DATE] 13:30"
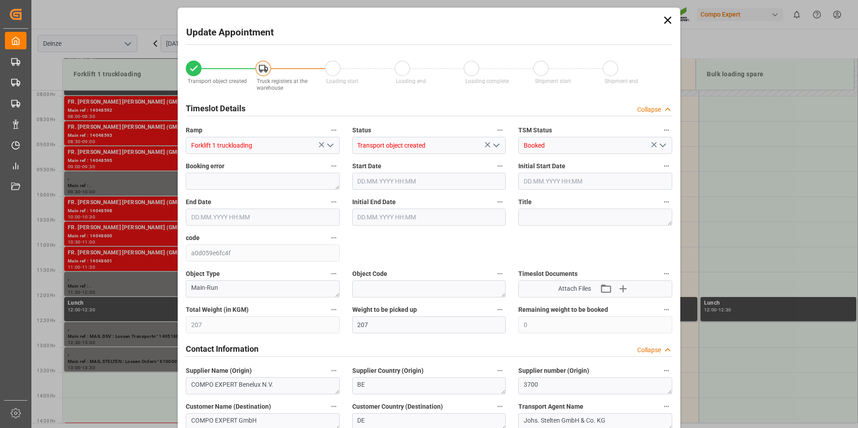
type input "[DATE] 14:00"
type input "[DATE] 10:56"
type input "[DATE] 07:28"
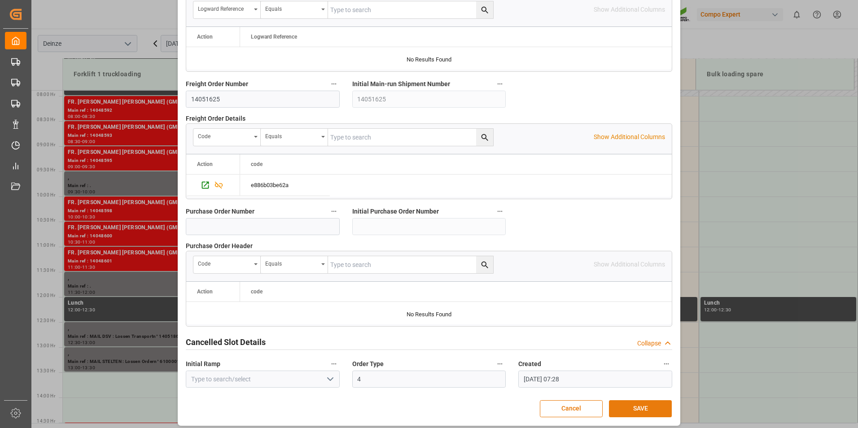
scroll to position [817, 0]
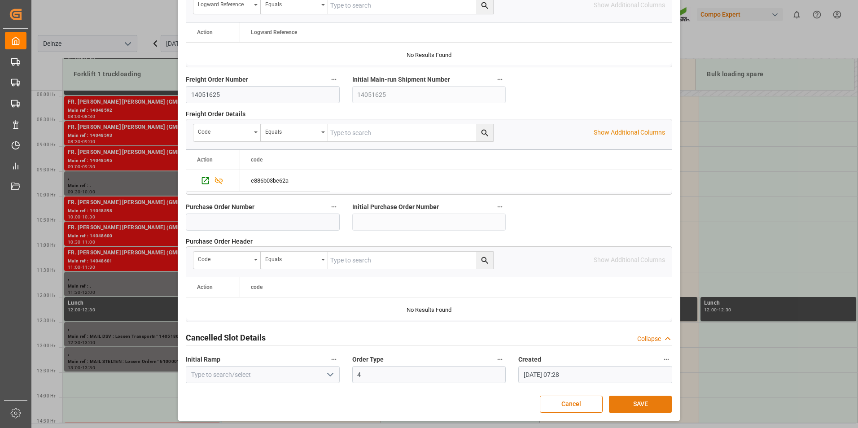
click at [626, 405] on button "SAVE" at bounding box center [640, 404] width 63 height 17
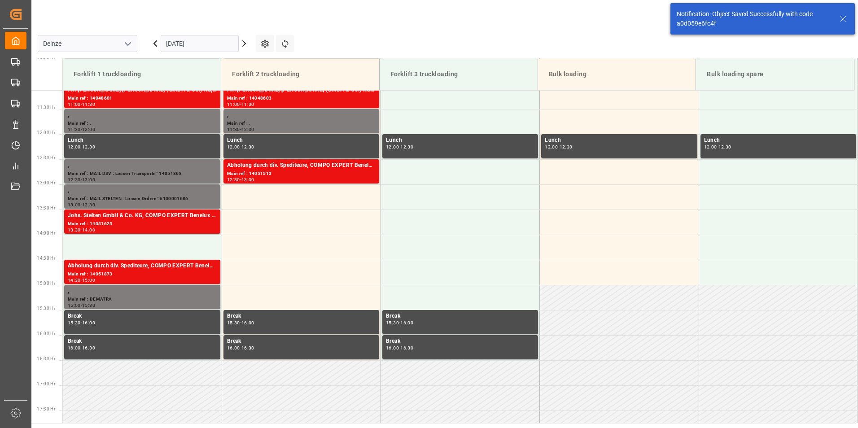
scroll to position [597, 0]
